Goal: Browse casually

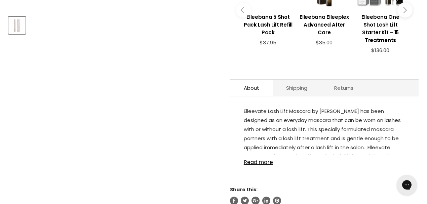
scroll to position [314, 0]
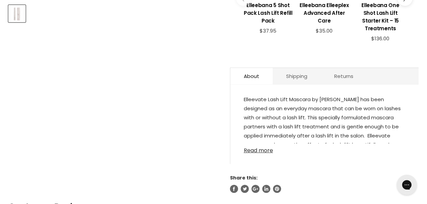
click at [251, 144] on link "Read more" at bounding box center [324, 149] width 161 height 10
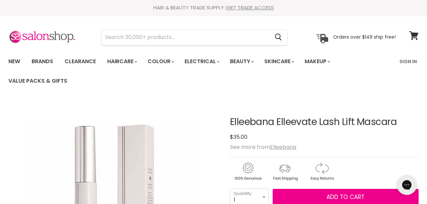
scroll to position [0, 0]
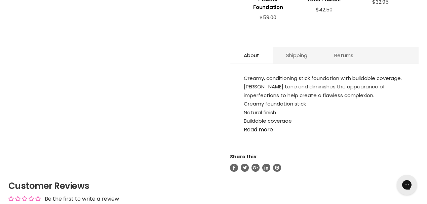
scroll to position [358, 0]
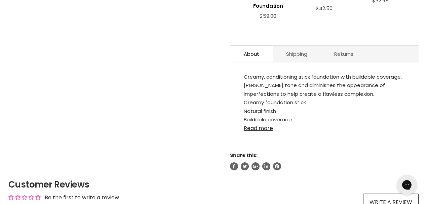
click at [261, 122] on link "Read more" at bounding box center [324, 126] width 161 height 10
